Goal: Information Seeking & Learning: Find specific fact

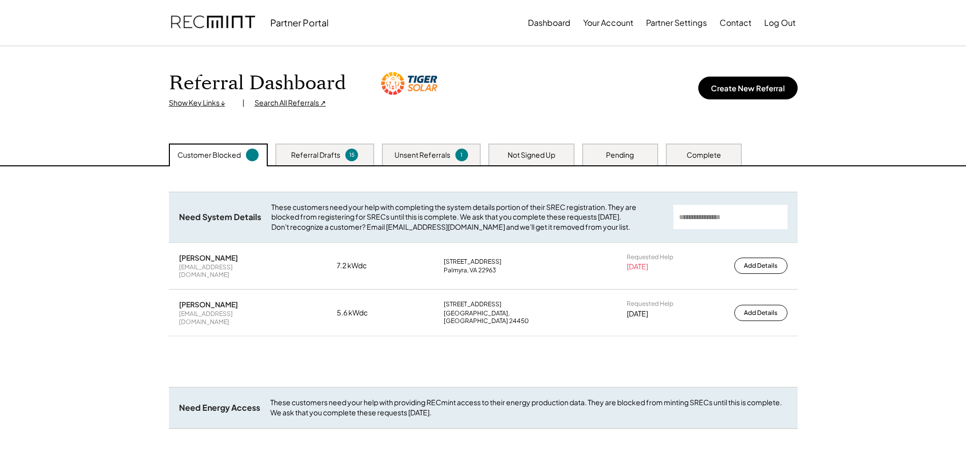
click at [201, 16] on img at bounding box center [213, 23] width 84 height 34
click at [233, 18] on img at bounding box center [213, 23] width 84 height 34
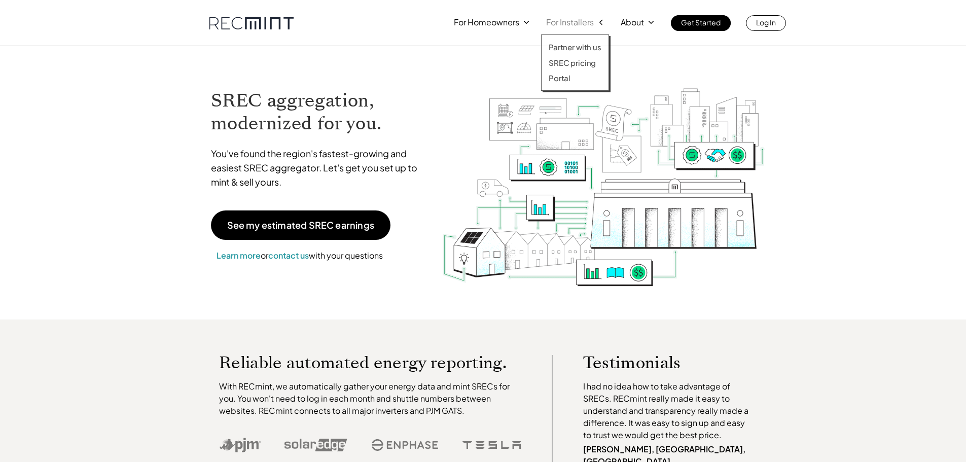
click at [584, 23] on p "For Installers" at bounding box center [570, 22] width 48 height 14
click at [578, 66] on p "SREC pricing" at bounding box center [572, 63] width 47 height 10
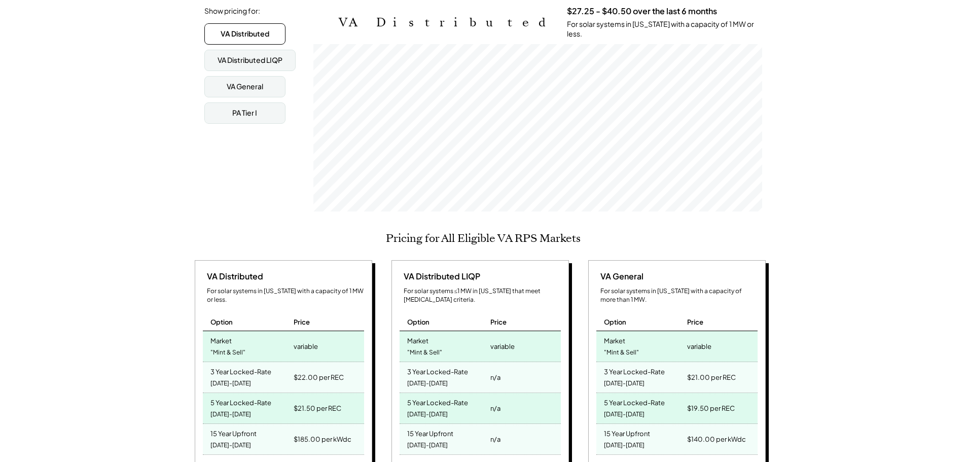
scroll to position [254, 0]
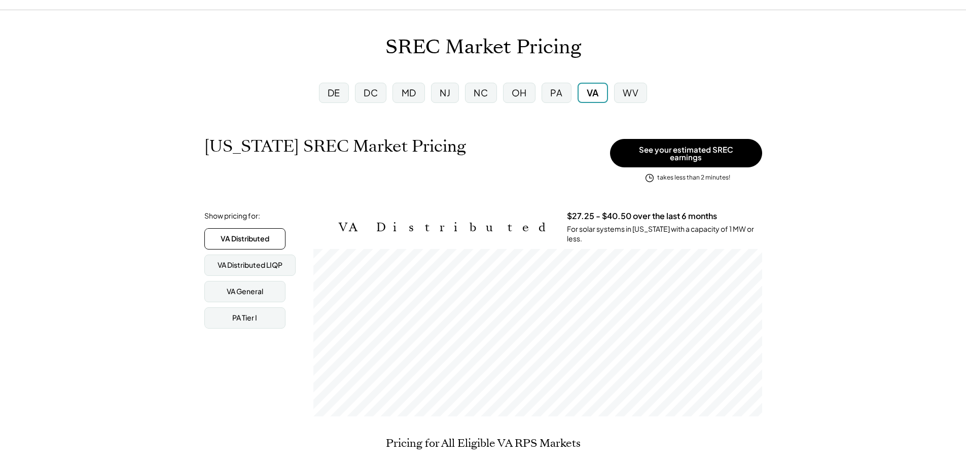
scroll to position [0, 0]
